Goal: Task Accomplishment & Management: Use online tool/utility

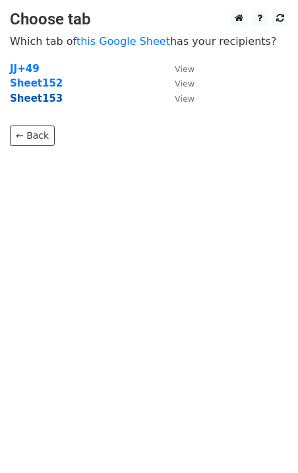
click at [48, 102] on strong "Sheet153" at bounding box center [36, 98] width 53 height 12
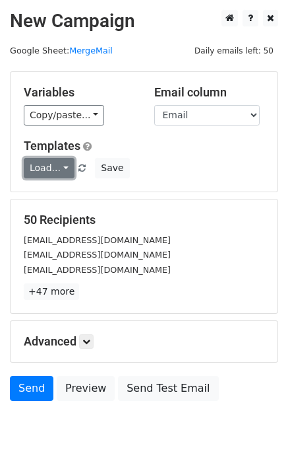
click at [51, 160] on link "Load..." at bounding box center [49, 168] width 51 height 20
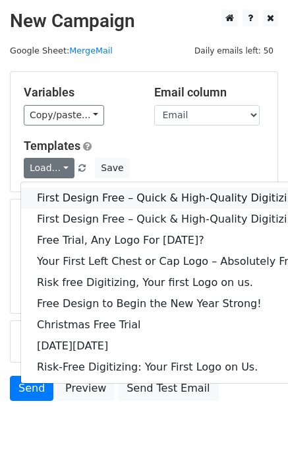
click at [63, 187] on link "First Design Free – Quick & High-Quality Digitizing!" at bounding box center [171, 197] width 300 height 21
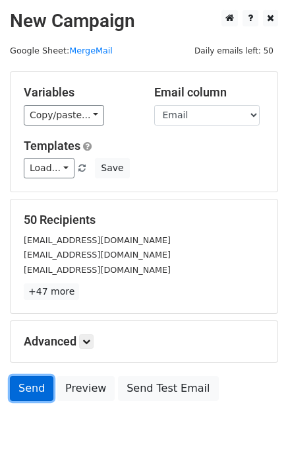
click at [43, 389] on link "Send" at bounding box center [32, 388] width 44 height 25
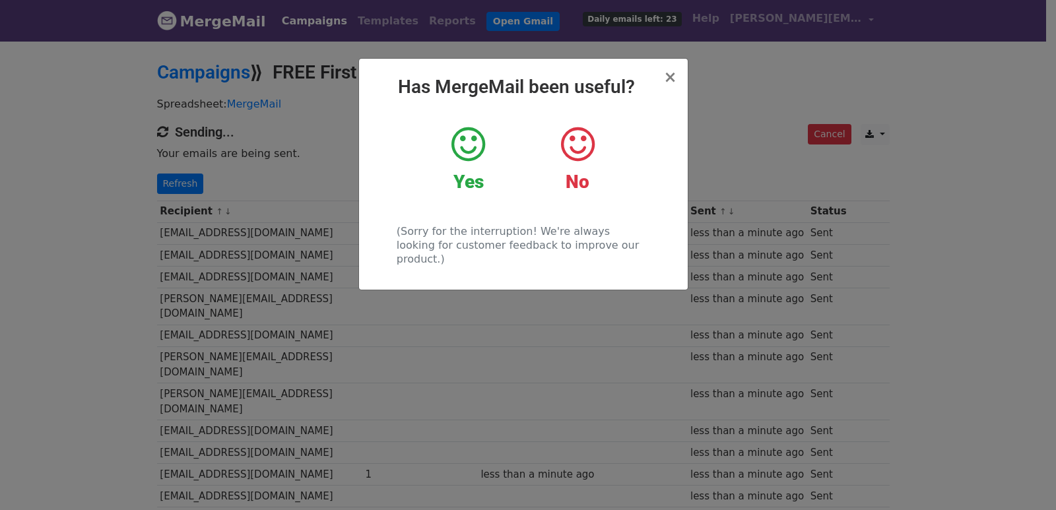
click at [248, 208] on div "× Has MergeMail been useful? Yes No (Sorry for the interruption! We're always l…" at bounding box center [528, 275] width 1056 height 471
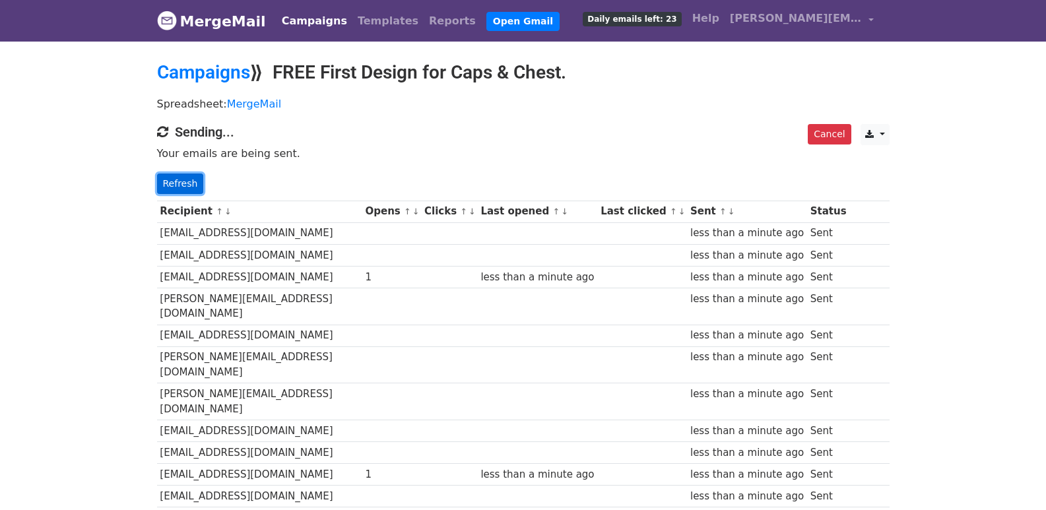
click at [189, 175] on link "Refresh" at bounding box center [180, 184] width 47 height 20
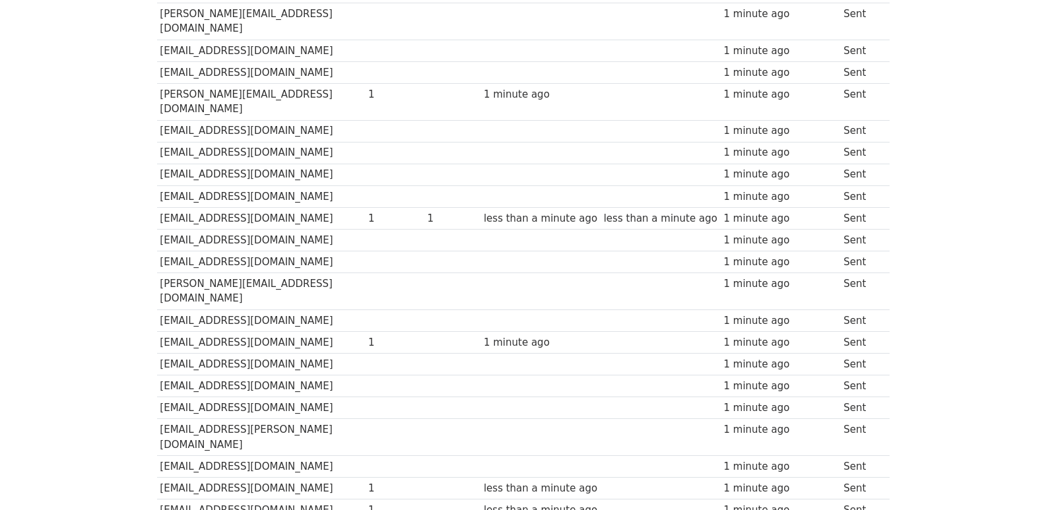
scroll to position [919, 0]
